Goal: Task Accomplishment & Management: Manage account settings

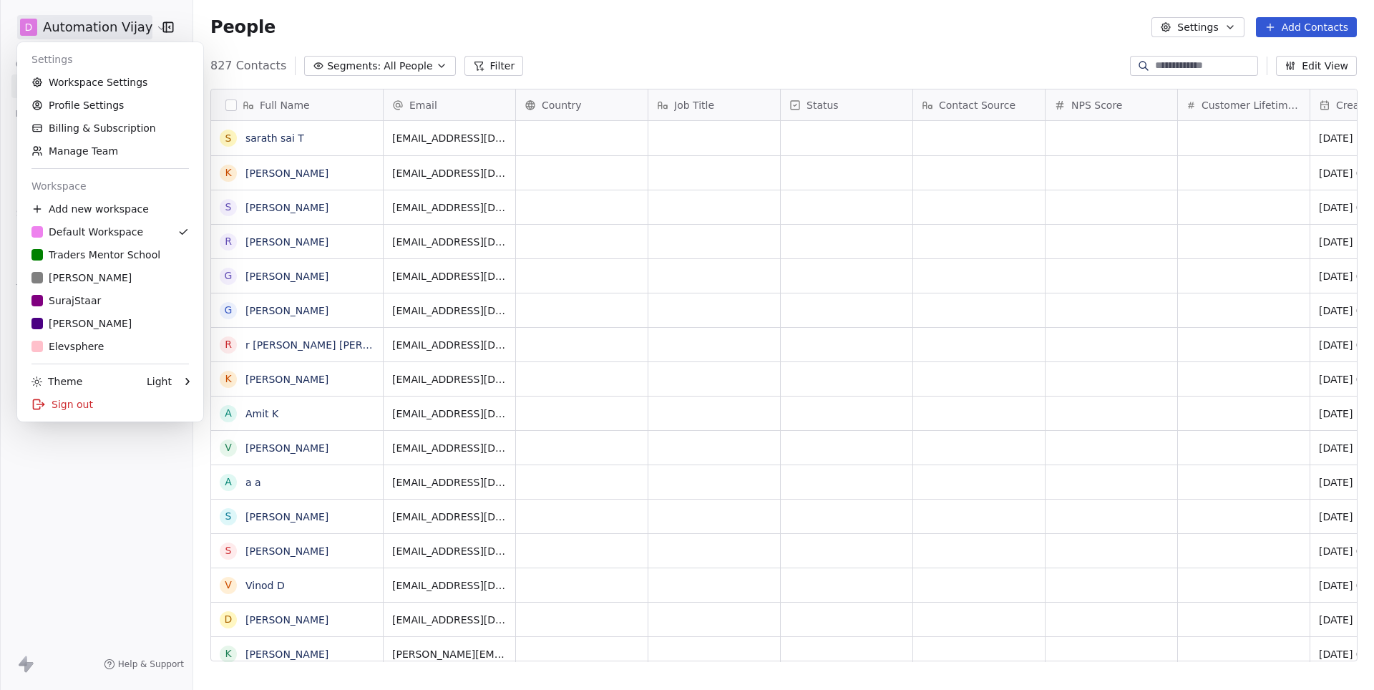
click at [130, 29] on html "D Automation Vijay Contacts People Marketing Workflows Campaigns Metrics & Even…" at bounding box center [687, 345] width 1374 height 690
click at [130, 251] on div "T Traders Mentor School" at bounding box center [95, 255] width 129 height 14
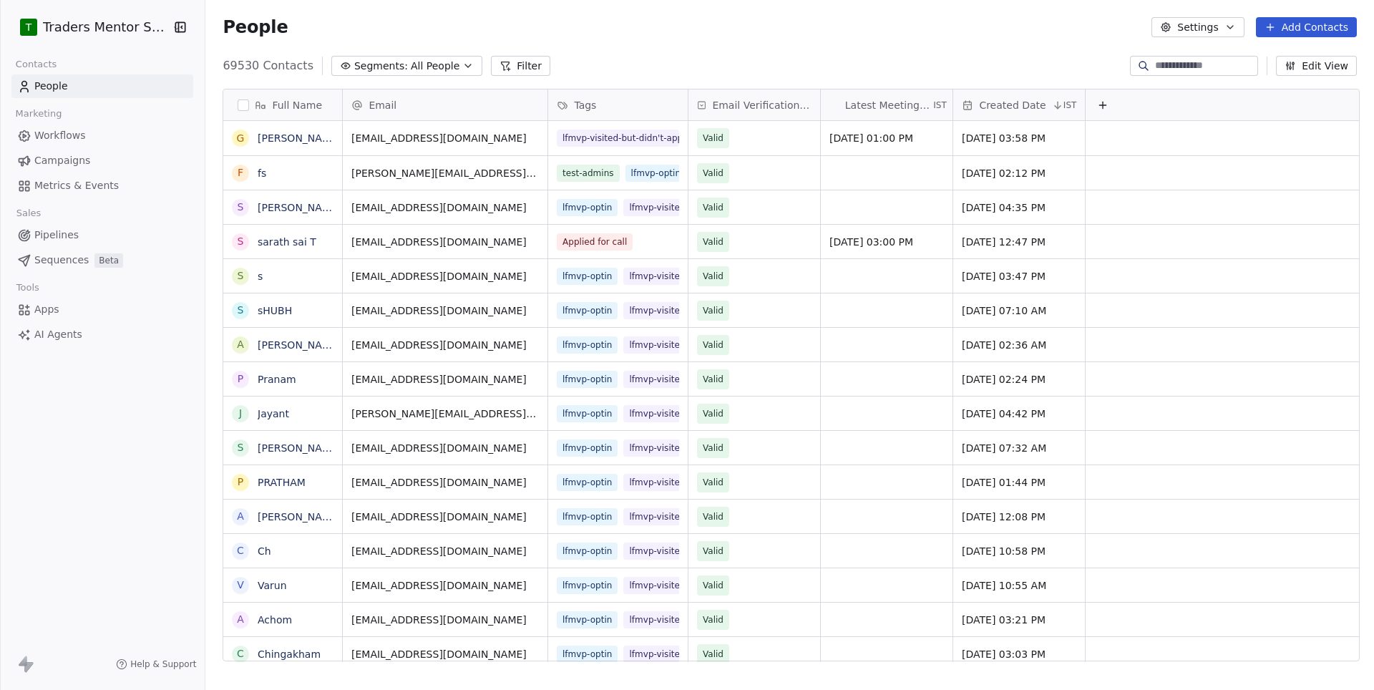
scroll to position [607, 1172]
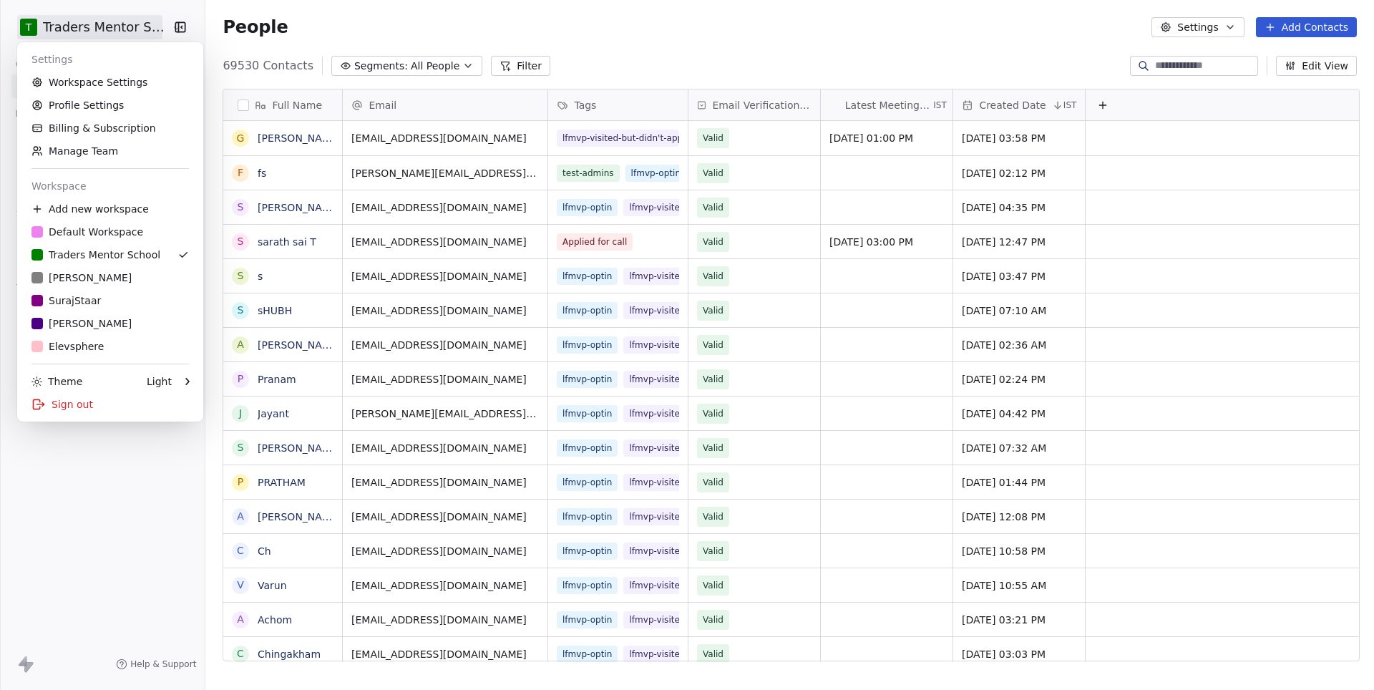
click at [64, 17] on html "T Traders Mentor School Contacts People Marketing Workflows Campaigns Metrics &…" at bounding box center [687, 345] width 1374 height 690
click at [96, 81] on link "Workspace Settings" at bounding box center [110, 82] width 175 height 23
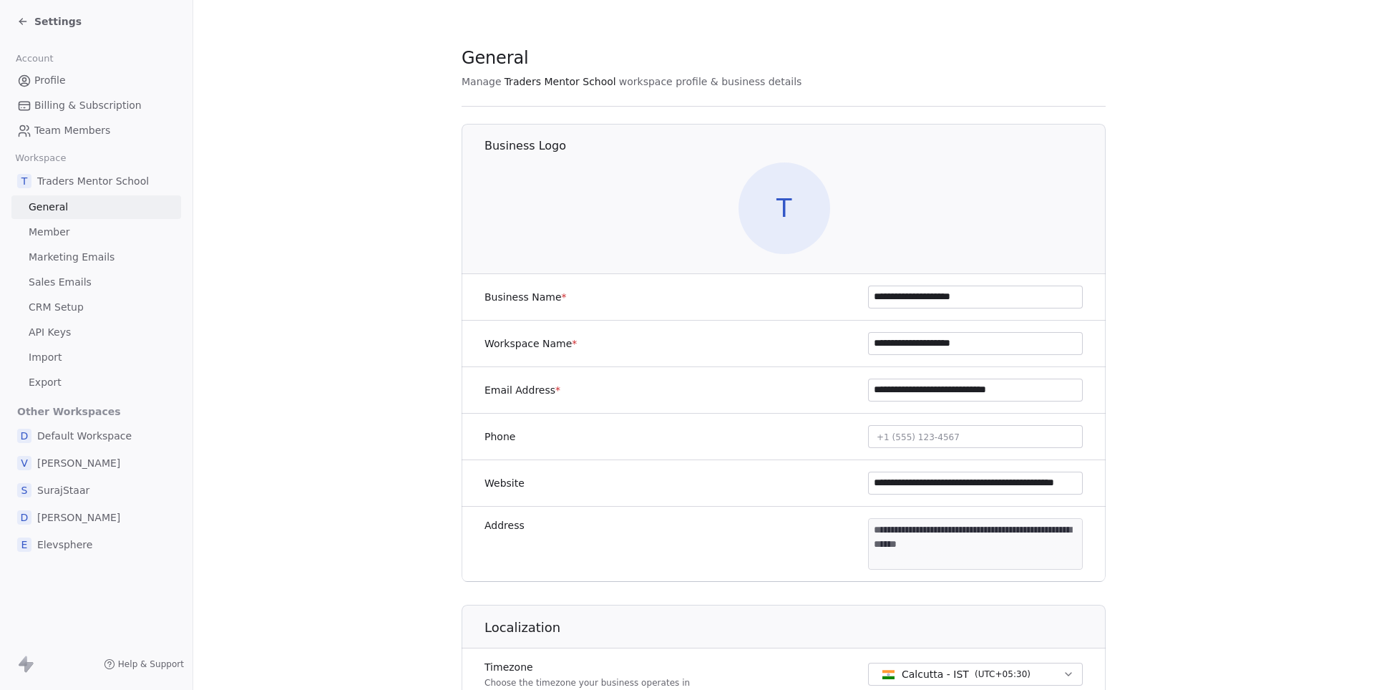
click at [58, 250] on span "Marketing Emails" at bounding box center [72, 257] width 86 height 15
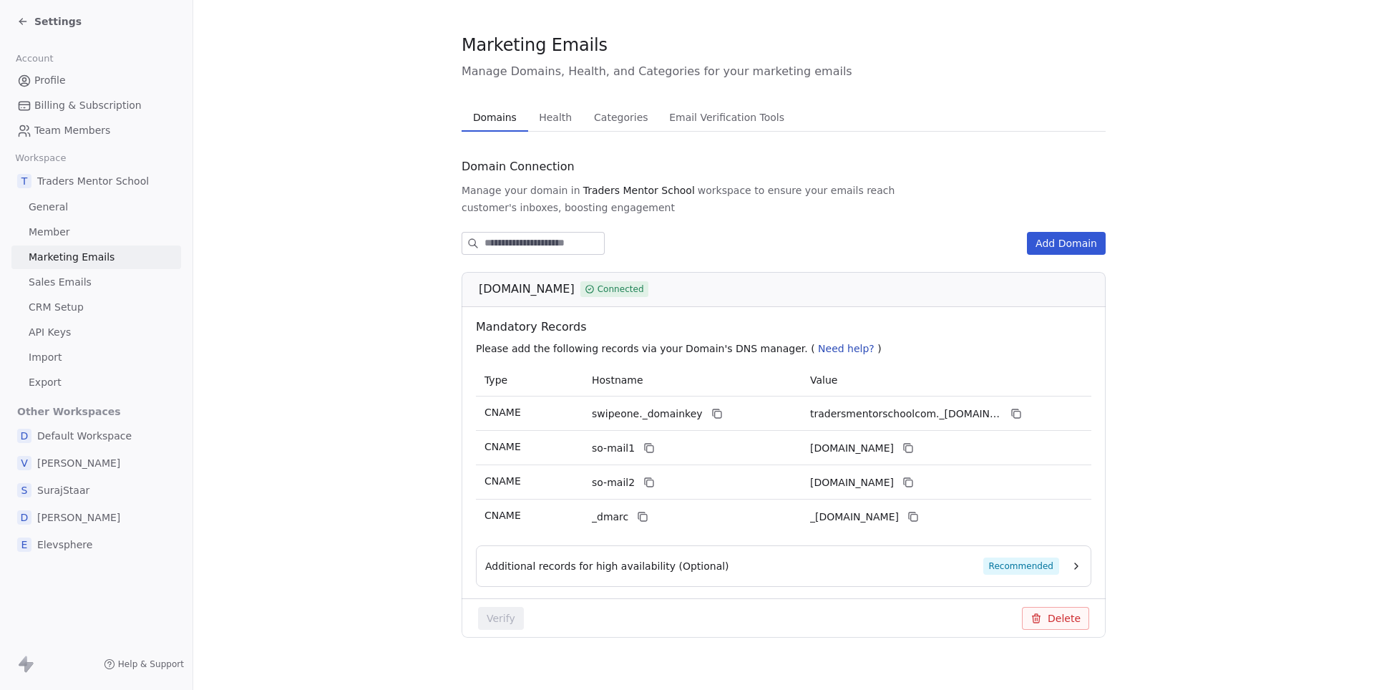
scroll to position [12, 0]
click at [79, 429] on span "Default Workspace" at bounding box center [84, 436] width 94 height 14
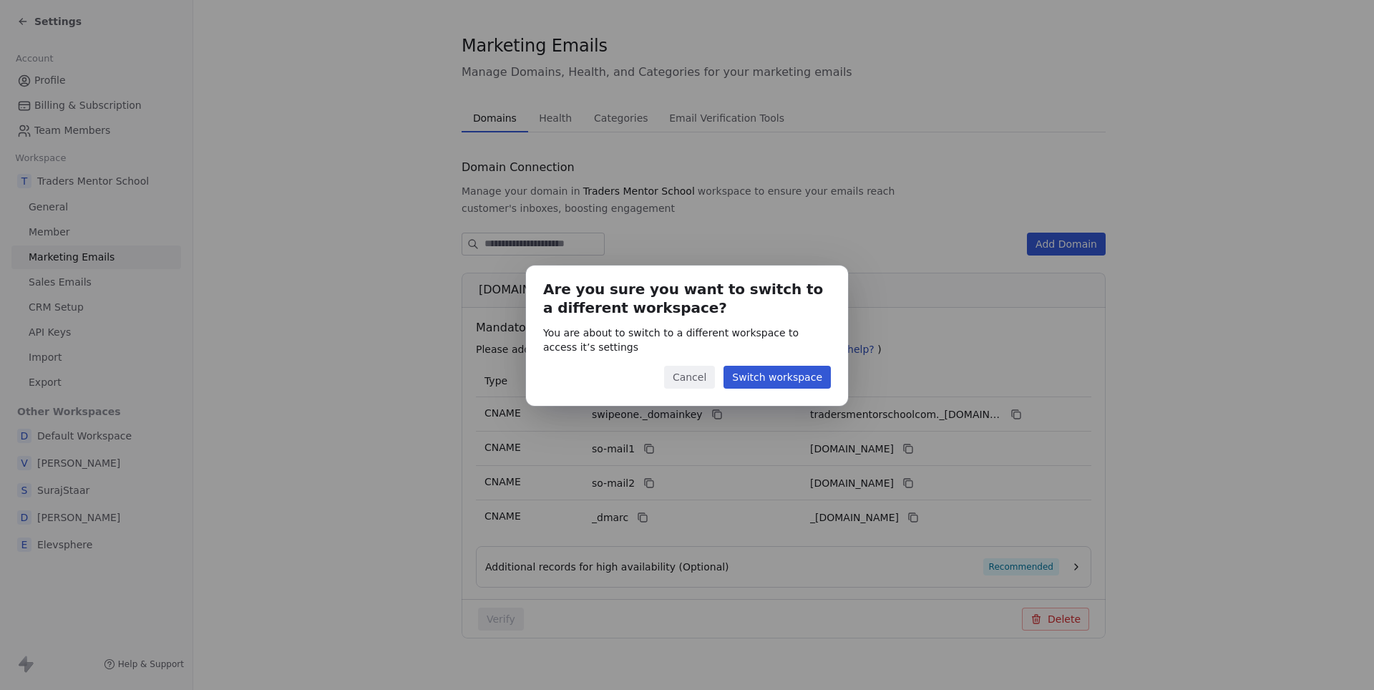
click at [733, 378] on button "Switch workspace" at bounding box center [777, 377] width 107 height 23
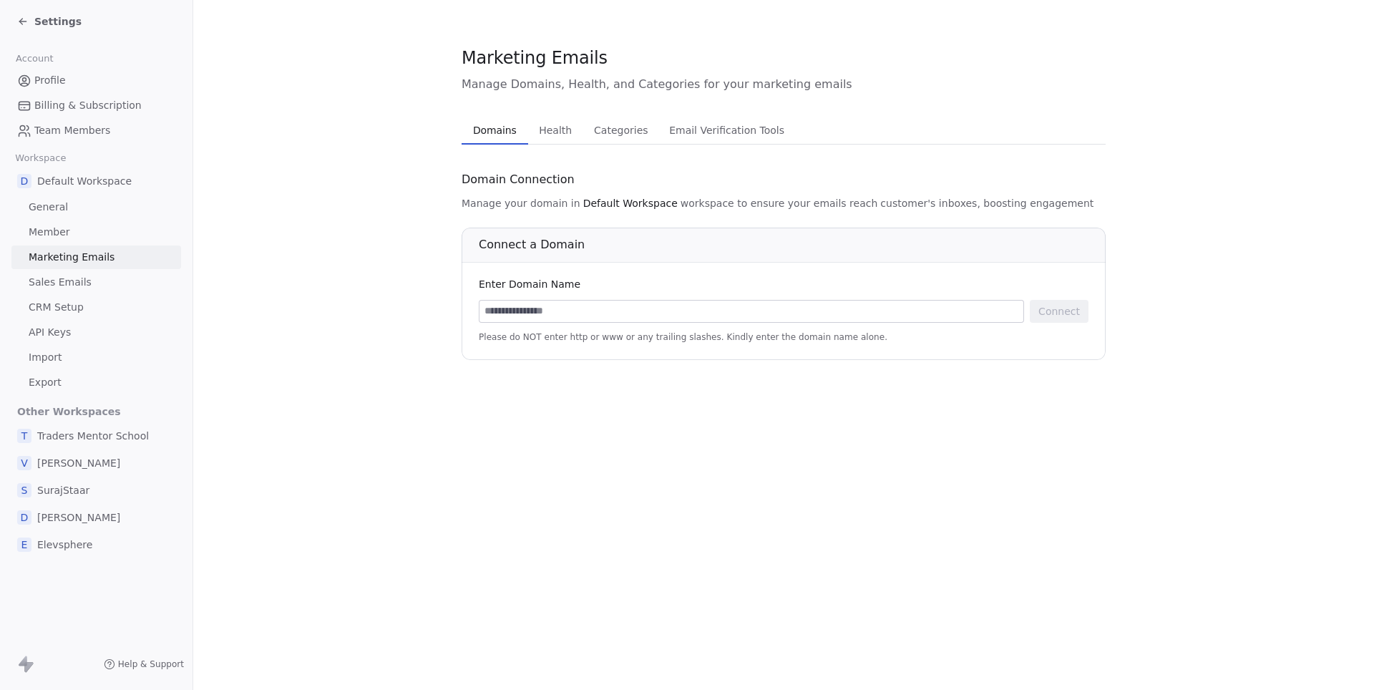
click at [59, 510] on span "[PERSON_NAME]" at bounding box center [78, 517] width 83 height 14
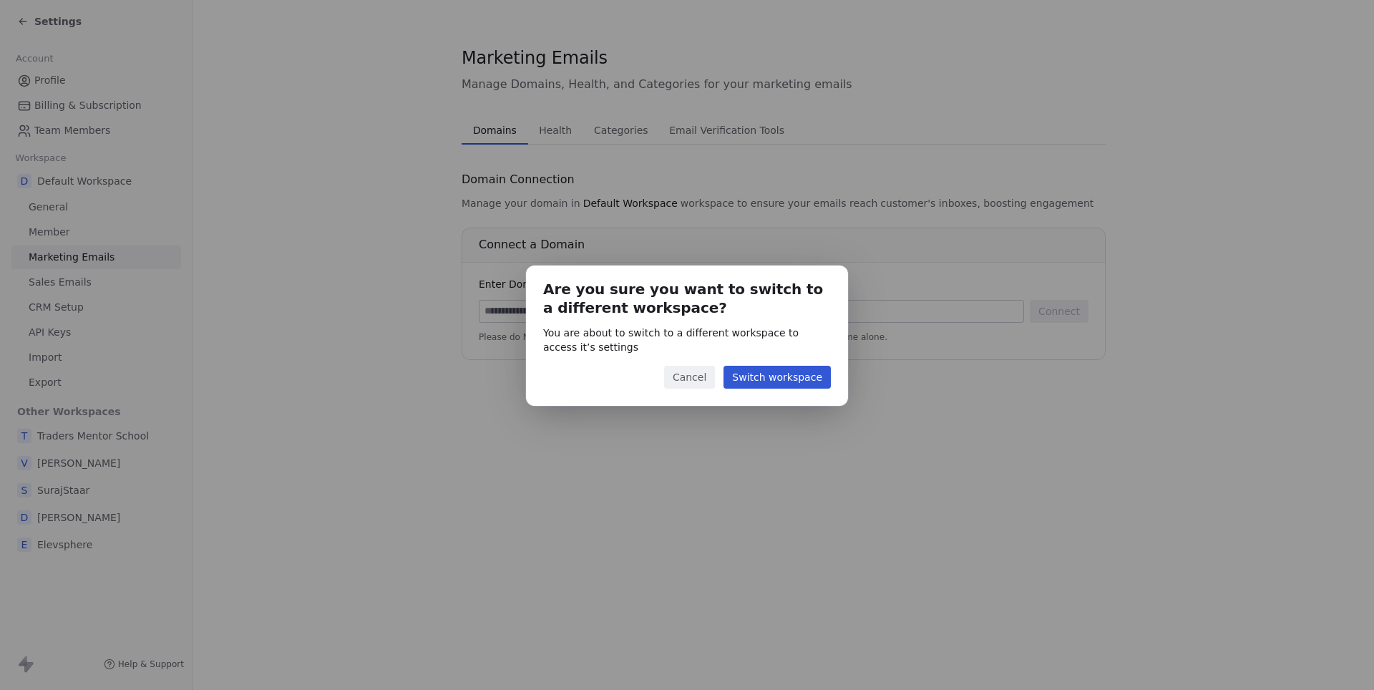
click at [792, 379] on button "Switch workspace" at bounding box center [777, 377] width 107 height 23
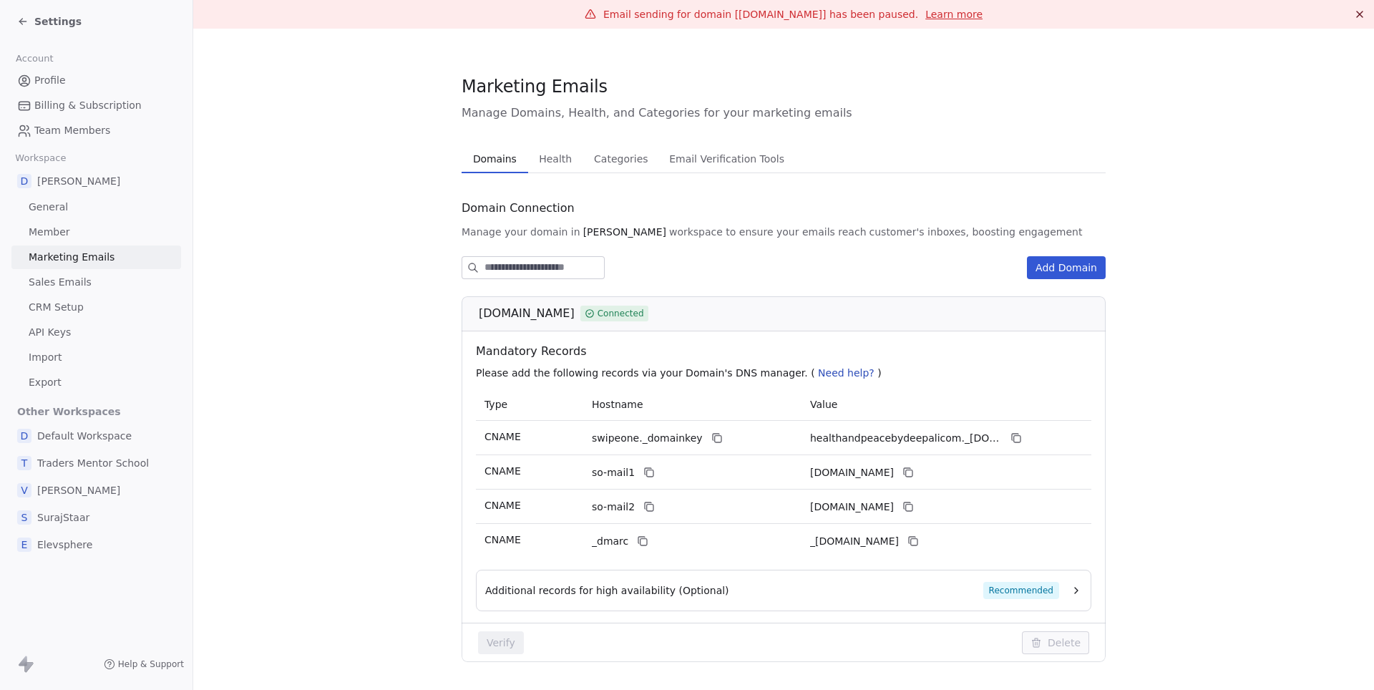
click at [559, 156] on span "Health" at bounding box center [555, 159] width 44 height 20
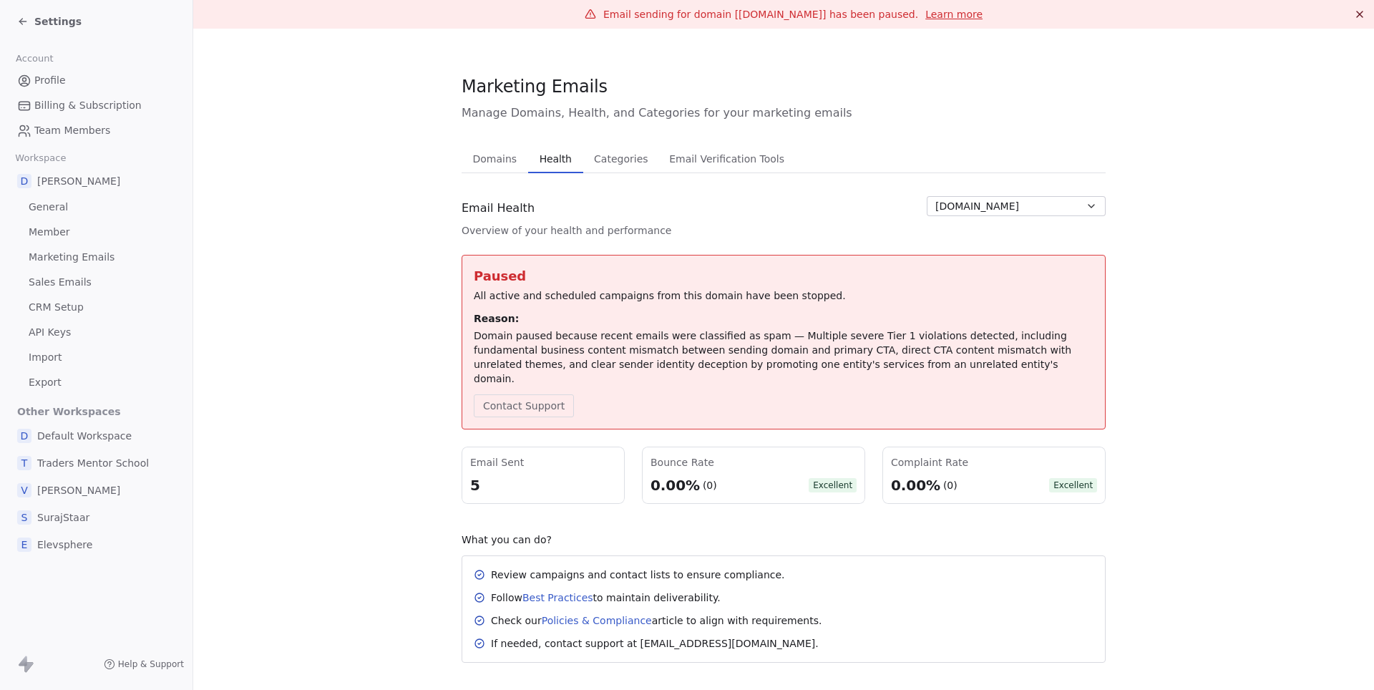
click at [490, 170] on button "Domains Domains" at bounding box center [495, 159] width 67 height 29
